Goal: Entertainment & Leisure: Consume media (video, audio)

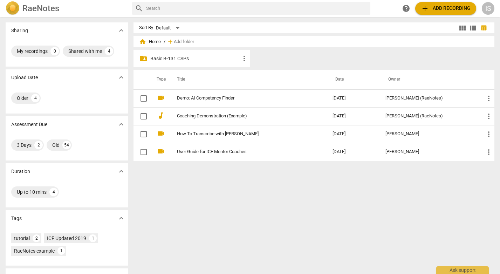
click at [172, 55] on p "Basic B-131 CSPs" at bounding box center [195, 58] width 90 height 7
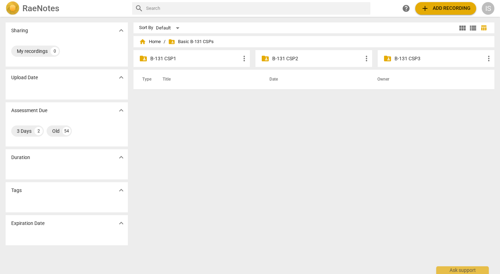
click at [416, 54] on div "folder_shared B-131 CSP3 more_vert" at bounding box center [435, 58] width 117 height 17
click at [415, 60] on p "B-131 CSP3" at bounding box center [439, 58] width 90 height 7
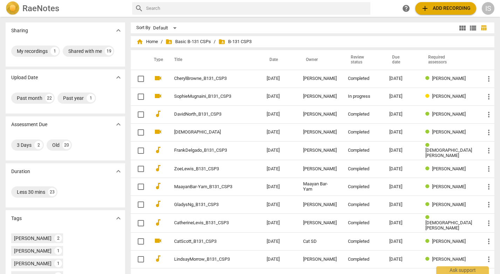
click at [237, 42] on span "folder_shared B-131 CSP3" at bounding box center [234, 41] width 33 height 7
click at [229, 42] on span "folder_shared B-131 CSP3" at bounding box center [234, 41] width 33 height 7
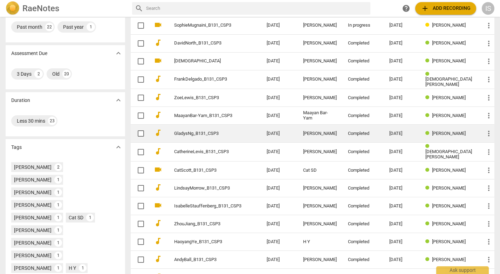
scroll to position [72, 0]
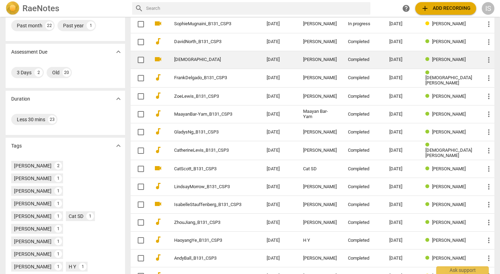
click at [193, 60] on link "[DEMOGRAPHIC_DATA]" at bounding box center [207, 59] width 67 height 5
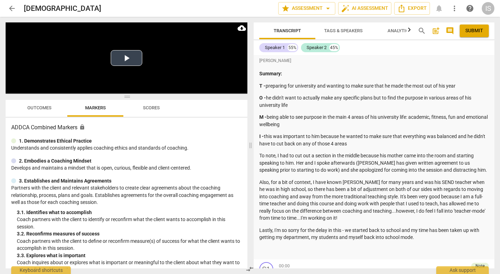
drag, startPoint x: 142, startPoint y: 76, endPoint x: 142, endPoint y: 68, distance: 8.1
click at [142, 71] on video at bounding box center [127, 57] width 242 height 71
click at [142, 68] on video at bounding box center [127, 57] width 242 height 71
click at [133, 61] on button "Play Video" at bounding box center [127, 58] width 32 height 16
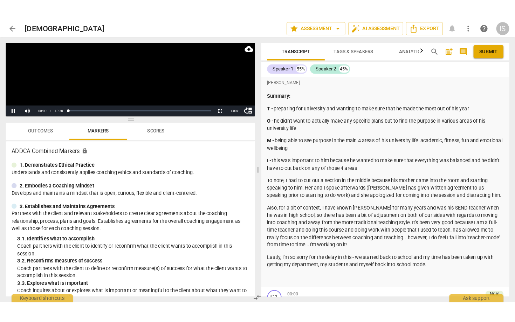
scroll to position [216, 0]
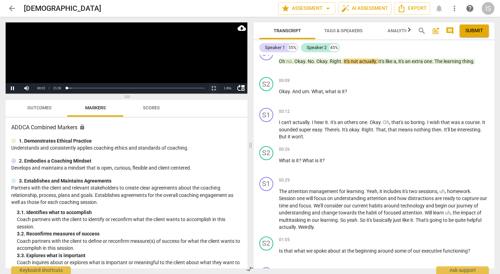
click at [216, 86] on button "Non-Fullscreen" at bounding box center [214, 88] width 14 height 11
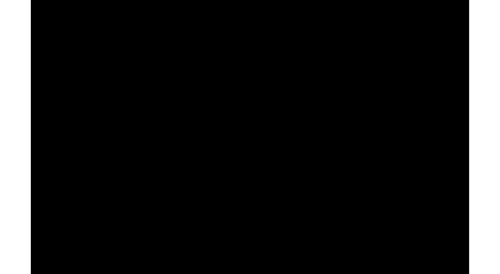
scroll to position [1347, 0]
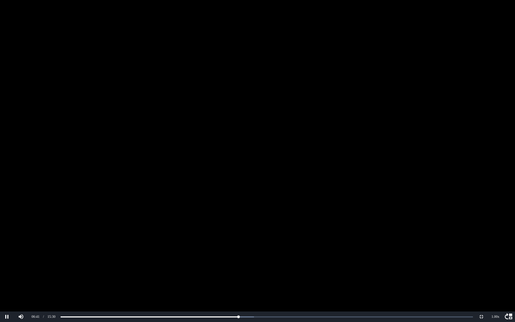
click at [86, 125] on video at bounding box center [257, 161] width 515 height 322
